Goal: Transaction & Acquisition: Obtain resource

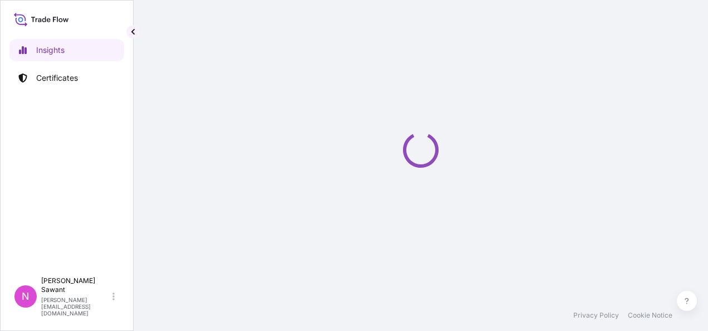
select select "2025"
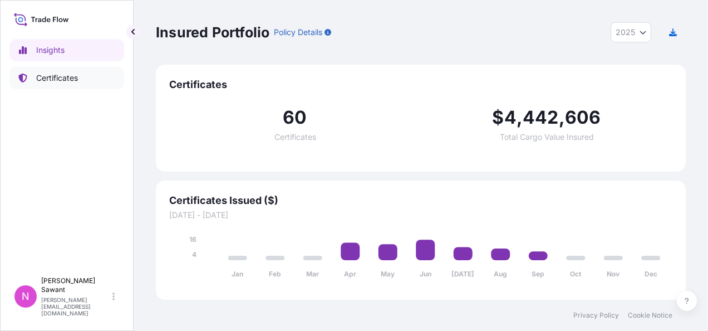
click at [51, 80] on p "Certificates" at bounding box center [57, 77] width 42 height 11
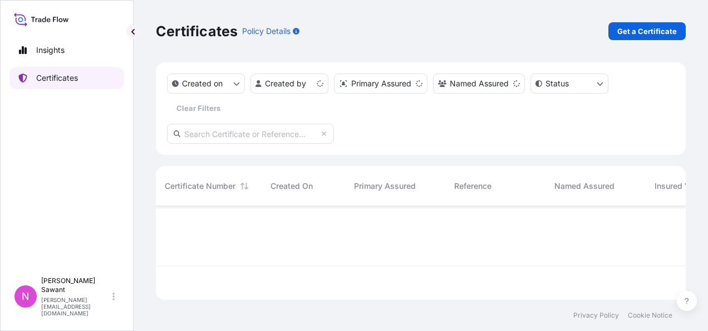
scroll to position [91, 521]
click at [639, 37] on link "Get a Certificate" at bounding box center [646, 31] width 77 height 18
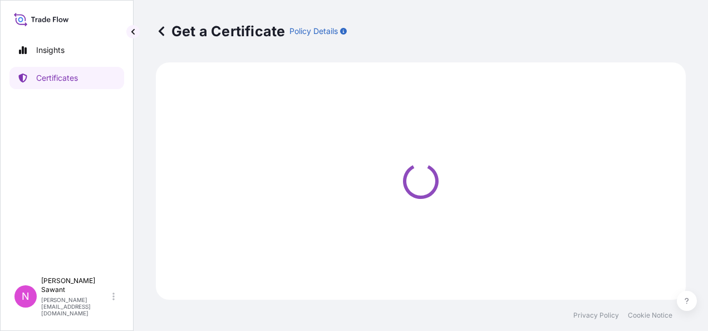
select select "Sea"
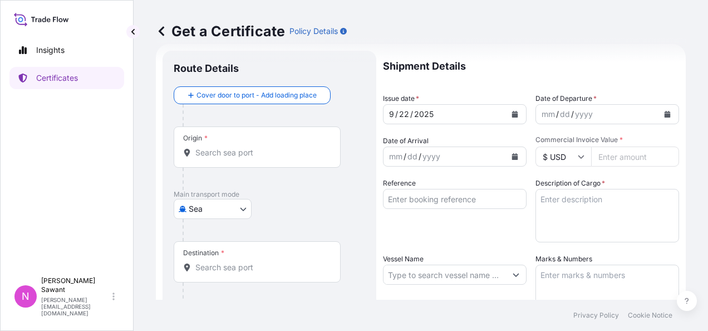
scroll to position [18, 0]
click at [664, 114] on icon "Calendar" at bounding box center [667, 114] width 7 height 7
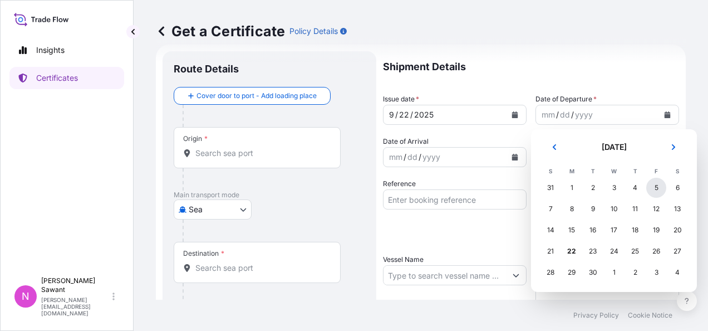
click at [653, 188] on div "5" at bounding box center [656, 188] width 20 height 20
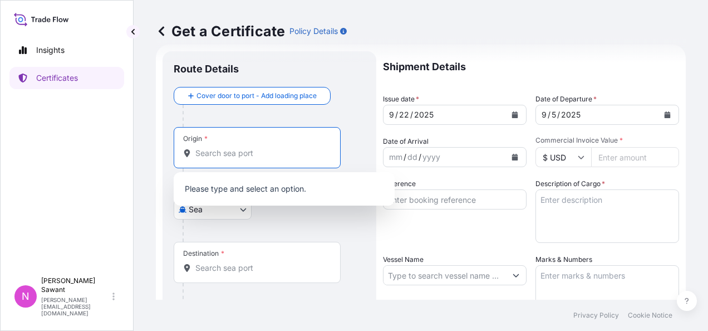
click at [222, 157] on input "Origin *" at bounding box center [260, 152] width 131 height 11
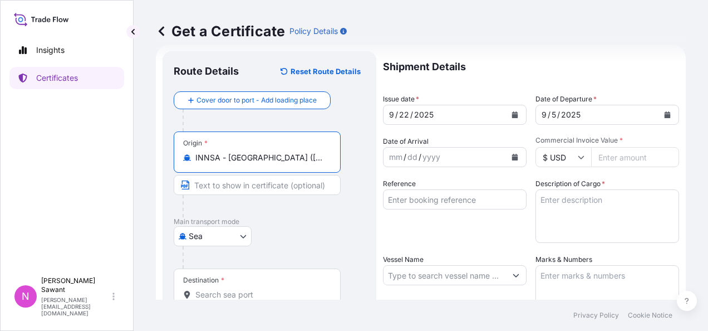
type input "INNSA - Nhava Sheva (Jawaharlal Nehru), India"
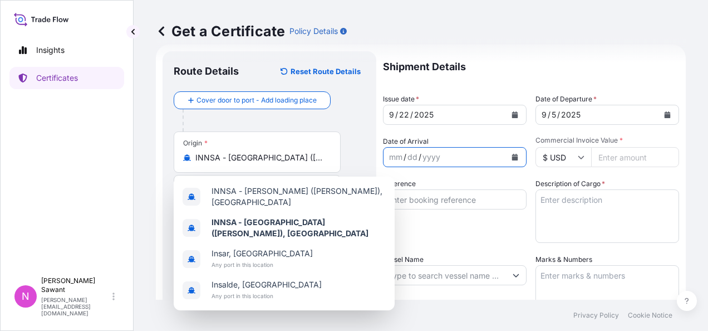
click at [512, 158] on icon "Calendar" at bounding box center [515, 157] width 6 height 7
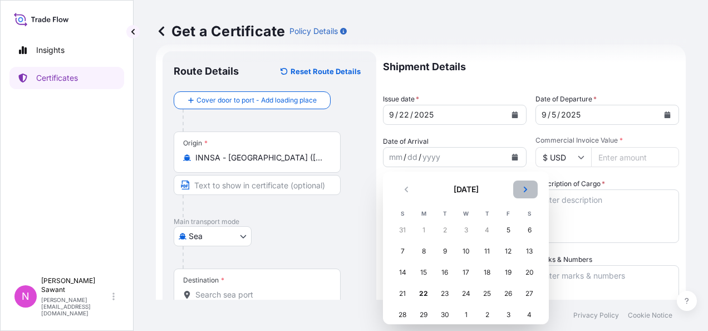
click at [525, 191] on icon "Next" at bounding box center [525, 189] width 7 height 7
click at [460, 254] on div "8" at bounding box center [466, 251] width 20 height 20
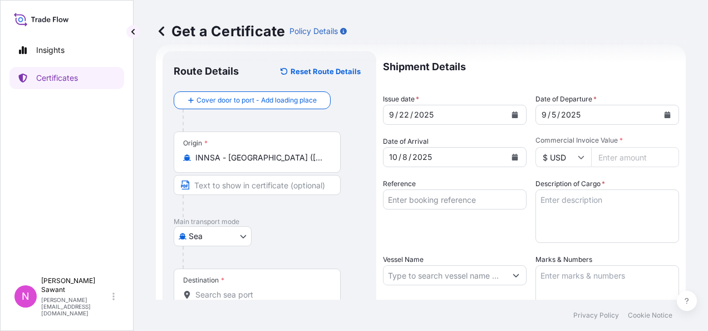
click at [632, 150] on input "Commercial Invoice Value *" at bounding box center [635, 157] width 88 height 20
click at [578, 159] on icon at bounding box center [581, 157] width 7 height 7
click at [613, 160] on input "Commercial Invoice Value *" at bounding box center [635, 157] width 88 height 20
type input "292"
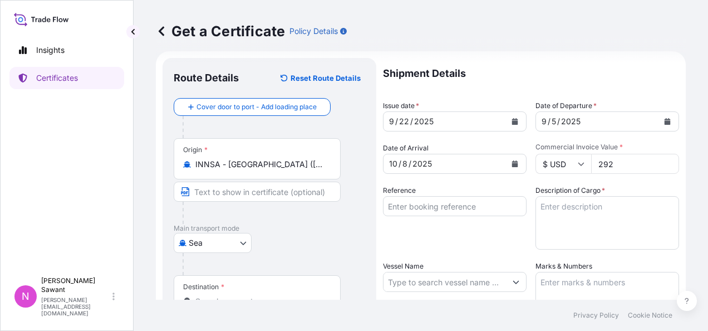
scroll to position [12, 0]
click at [544, 159] on input "$ USD" at bounding box center [563, 162] width 56 height 20
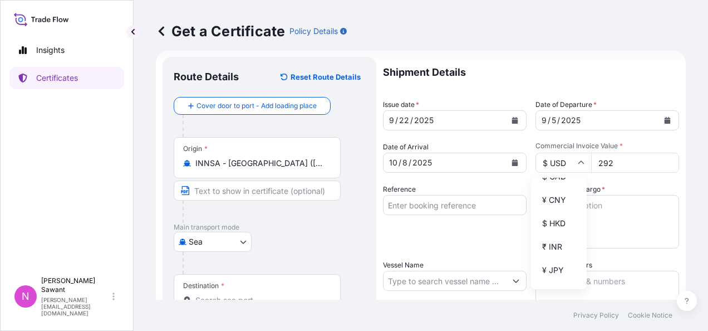
scroll to position [195, 0]
click at [679, 140] on div "Get a Certificate Policy Details Route Details Reset Route Details Cover door t…" at bounding box center [421, 149] width 574 height 299
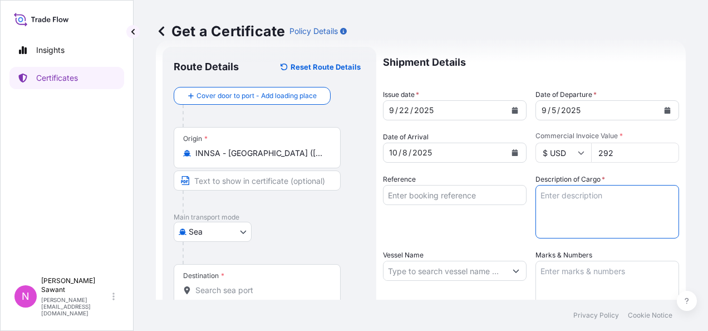
click at [558, 196] on textarea "Description of Cargo *" at bounding box center [607, 211] width 144 height 53
paste textarea "TRANSFLUTHRIN TC 1X30KG DRM WW (03820398)"
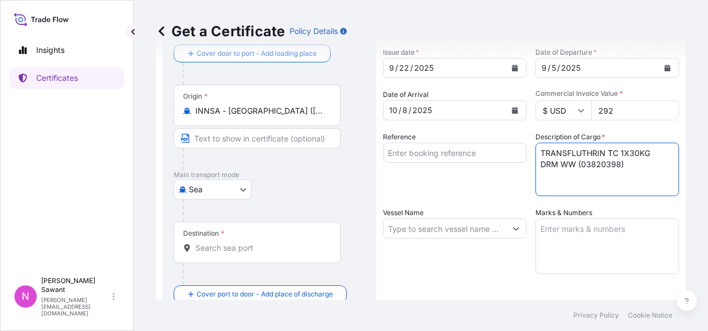
scroll to position [67, 0]
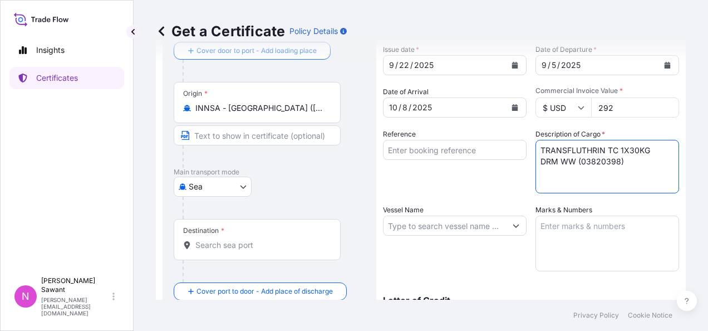
type textarea "TRANSFLUTHRIN TC 1X30KG DRM WW (03820398)"
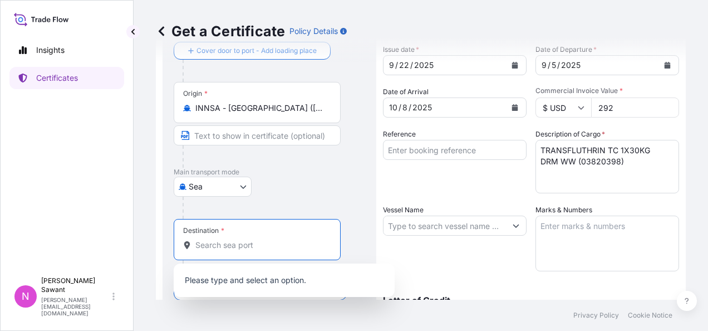
click at [240, 247] on input "Destination *" at bounding box center [260, 244] width 131 height 11
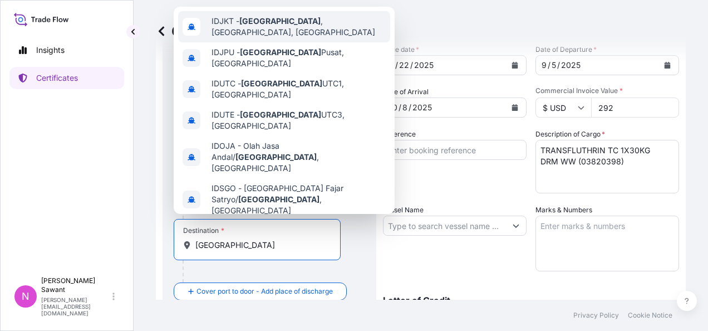
click at [270, 24] on span "IDJKT - Jakarta , Java, Indonesia" at bounding box center [298, 27] width 174 height 22
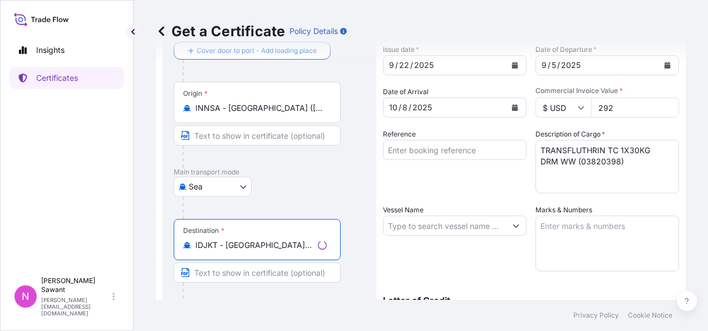
type input "IDJKT - Jakarta, Java, Indonesia"
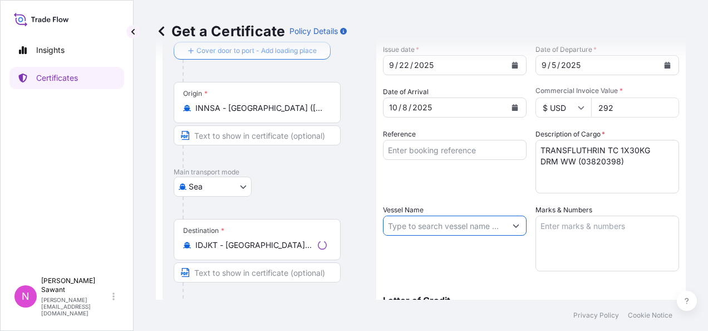
click at [410, 228] on input "Vessel Name" at bounding box center [444, 225] width 122 height 20
click at [411, 228] on input "Vessel Name" at bounding box center [444, 225] width 122 height 20
paste input "LADY OF LUCK / 273S"
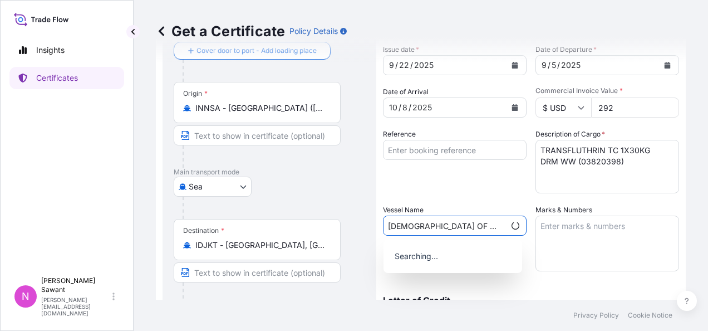
type input "LADY OF LUCK / 273S"
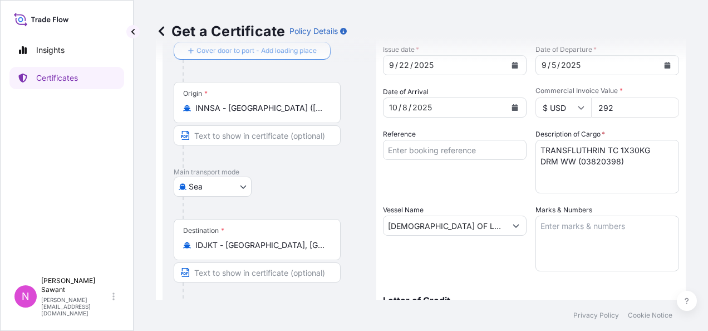
click at [615, 109] on input "292" at bounding box center [635, 107] width 88 height 20
type input "2"
type input "97356"
click at [691, 145] on div "Get a Certificate Policy Details Route Details Reset Route Details Cover door t…" at bounding box center [421, 149] width 574 height 299
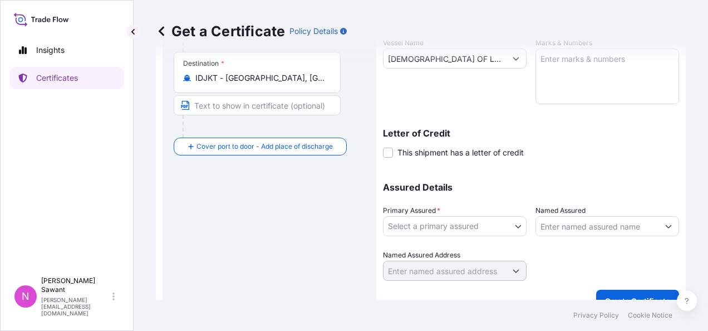
scroll to position [239, 0]
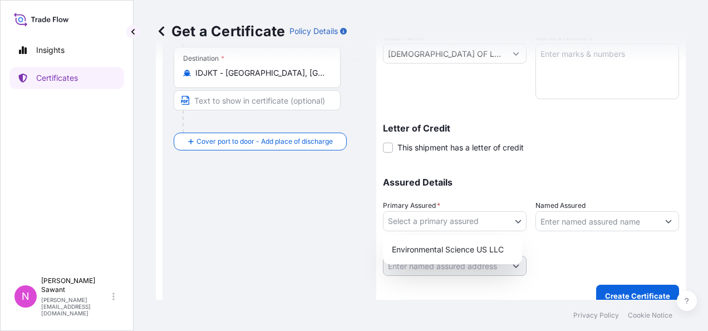
click at [506, 218] on body "Insights Certificates N Nagesh Sawant nagesh.sawant@envu.com Get a Certificate …" at bounding box center [354, 165] width 708 height 331
click at [477, 245] on div "Environmental Science US LLC" at bounding box center [452, 249] width 130 height 20
select select "32009"
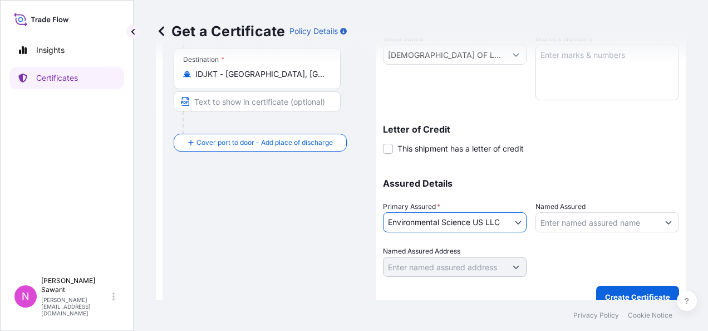
scroll to position [253, 0]
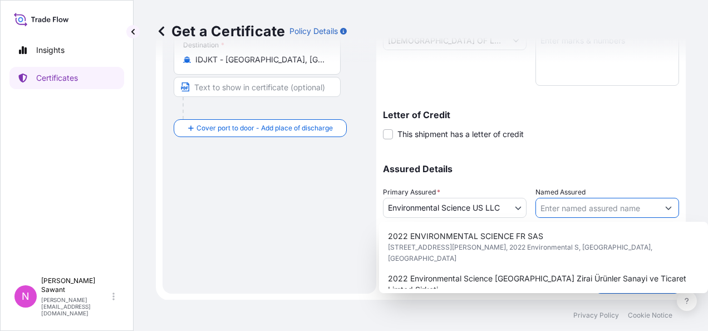
click at [566, 204] on input "Named Assured" at bounding box center [597, 208] width 122 height 20
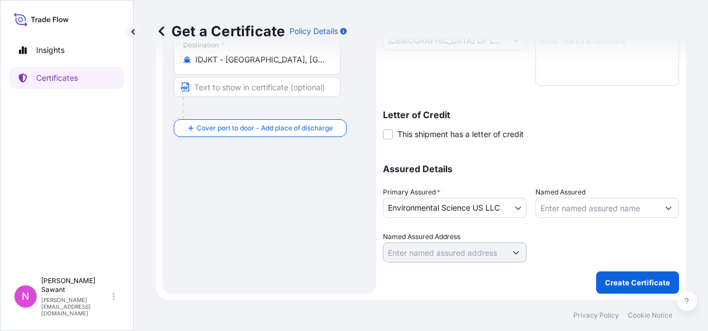
click at [293, 198] on div "Route Details Reset Route Details Cover door to port - Add loading place Place …" at bounding box center [269, 55] width 191 height 455
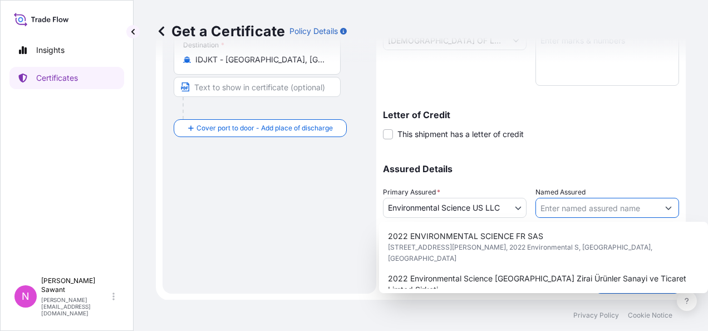
click at [552, 200] on input "Named Assured" at bounding box center [597, 208] width 122 height 20
paste input "PT. FUMAKILLA INDONESIA"
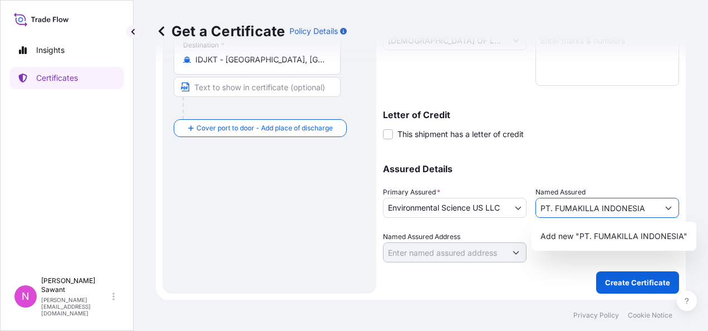
type input "PT. FUMAKILLA INDONESIA"
click at [466, 255] on input "Named Assured Address" at bounding box center [444, 252] width 122 height 20
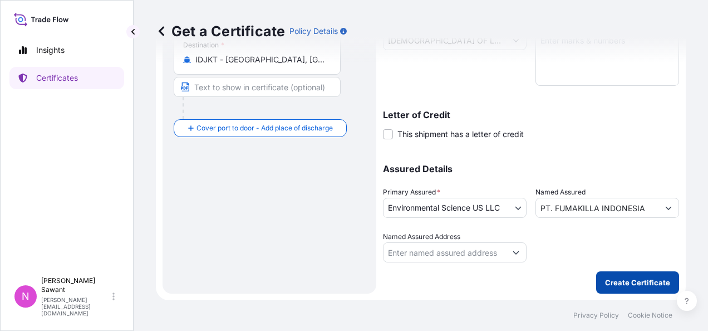
click at [637, 277] on p "Create Certificate" at bounding box center [637, 282] width 65 height 11
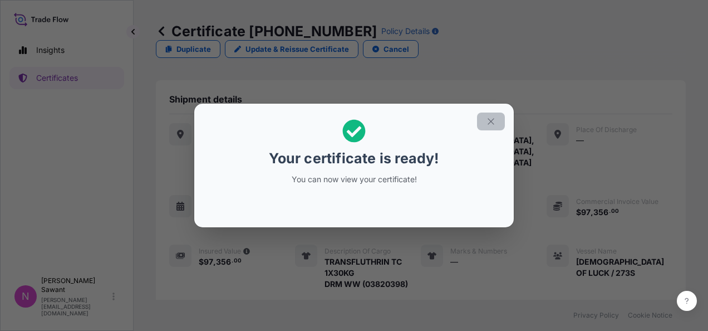
click at [491, 122] on icon "button" at bounding box center [491, 121] width 10 height 10
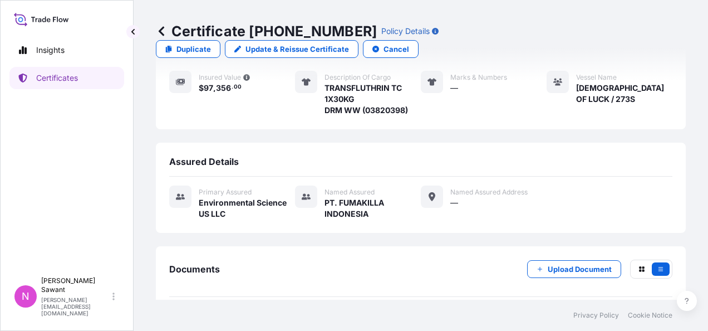
scroll to position [194, 0]
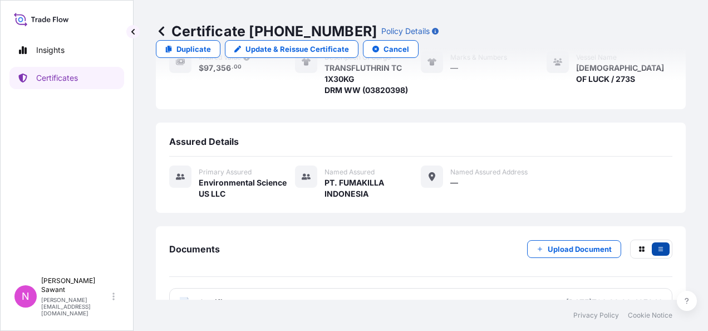
click at [657, 245] on icon "button" at bounding box center [660, 248] width 7 height 7
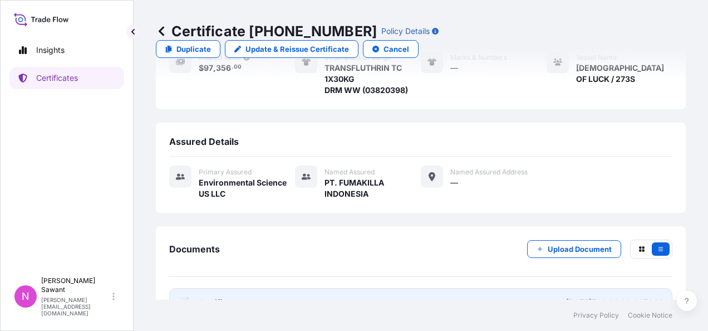
click at [216, 297] on span "Certificate" at bounding box center [219, 302] width 40 height 11
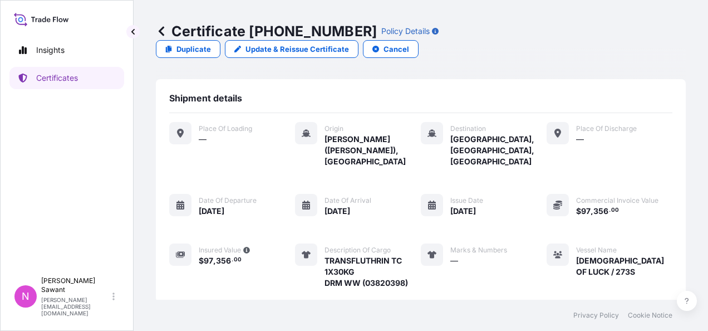
scroll to position [0, 0]
